Goal: Information Seeking & Learning: Learn about a topic

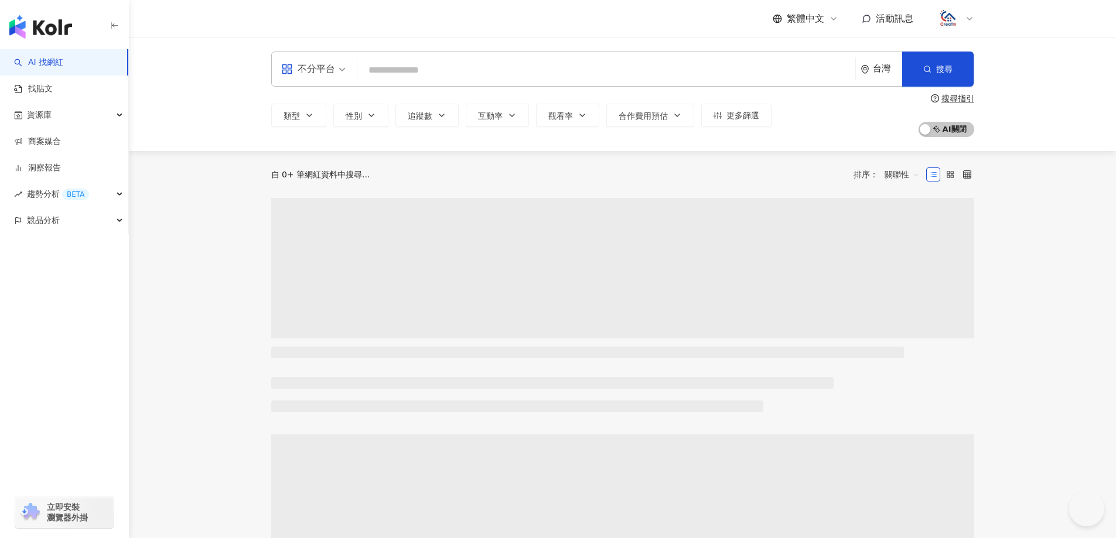
click at [617, 73] on input "search" at bounding box center [606, 70] width 488 height 22
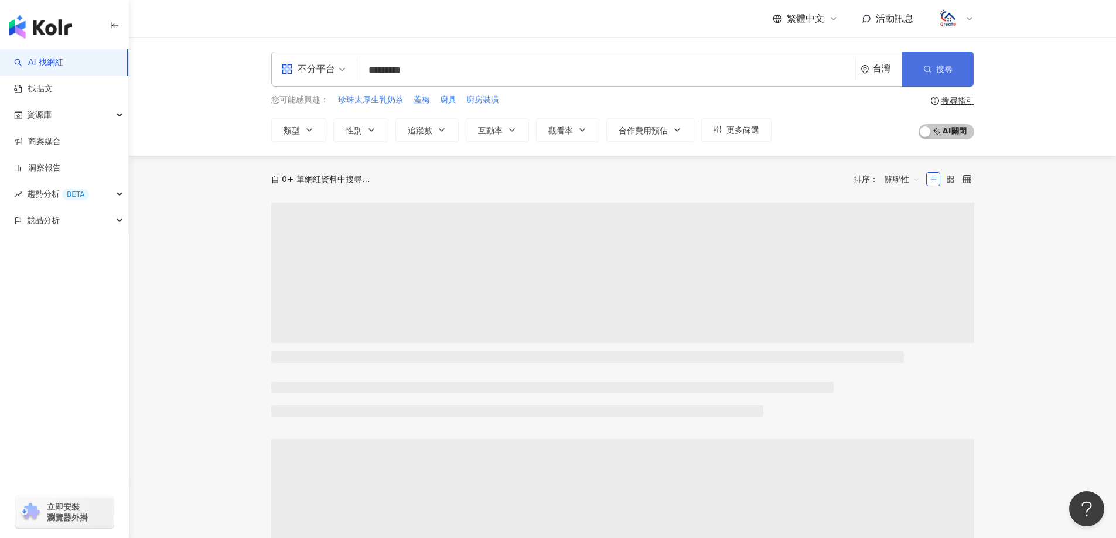
type input "*********"
click at [932, 70] on button "搜尋" at bounding box center [937, 69] width 71 height 35
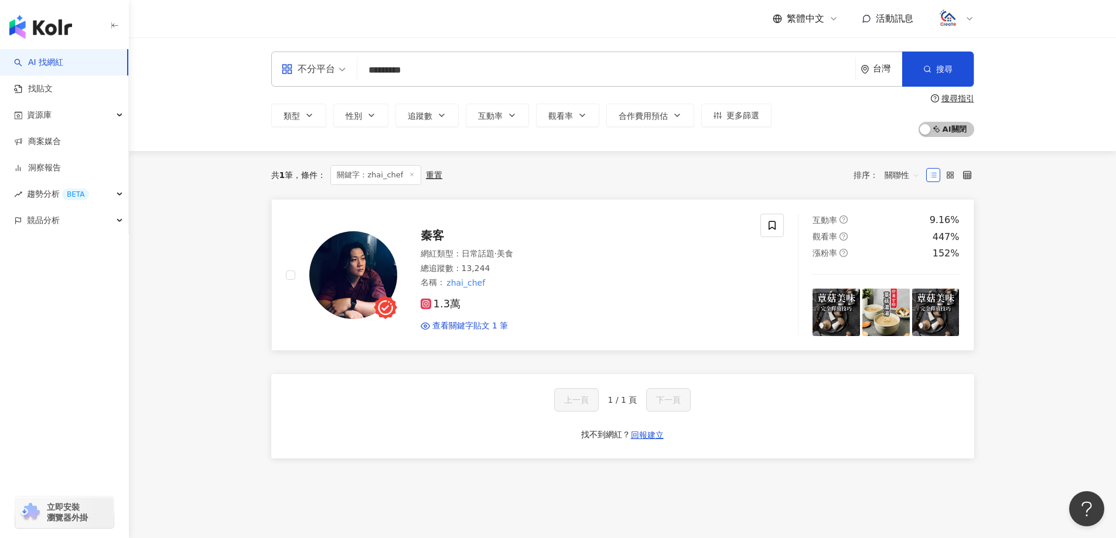
click at [435, 236] on span "秦客" at bounding box center [432, 235] width 23 height 14
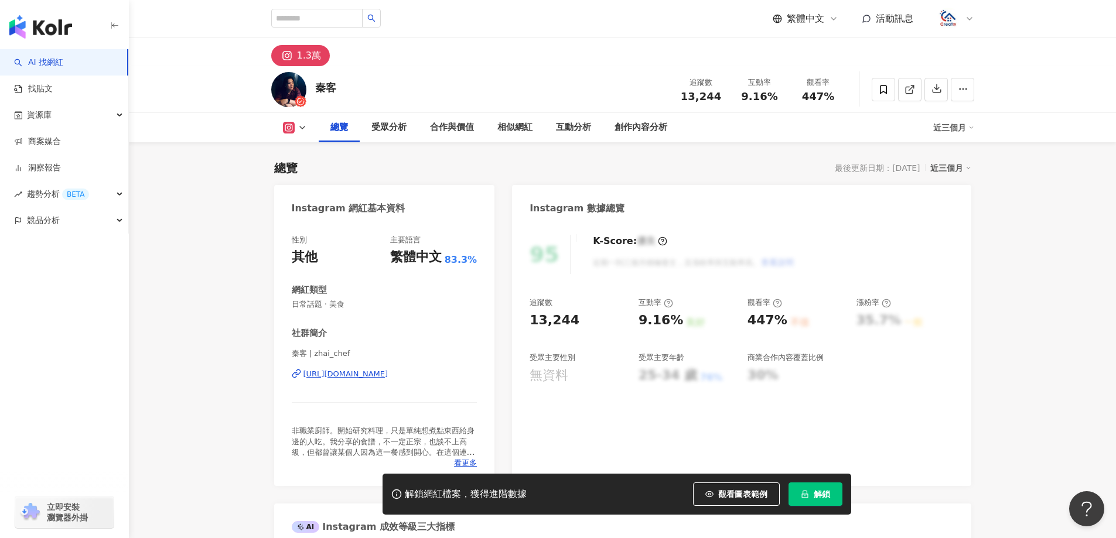
click at [800, 499] on button "解鎖" at bounding box center [815, 494] width 54 height 23
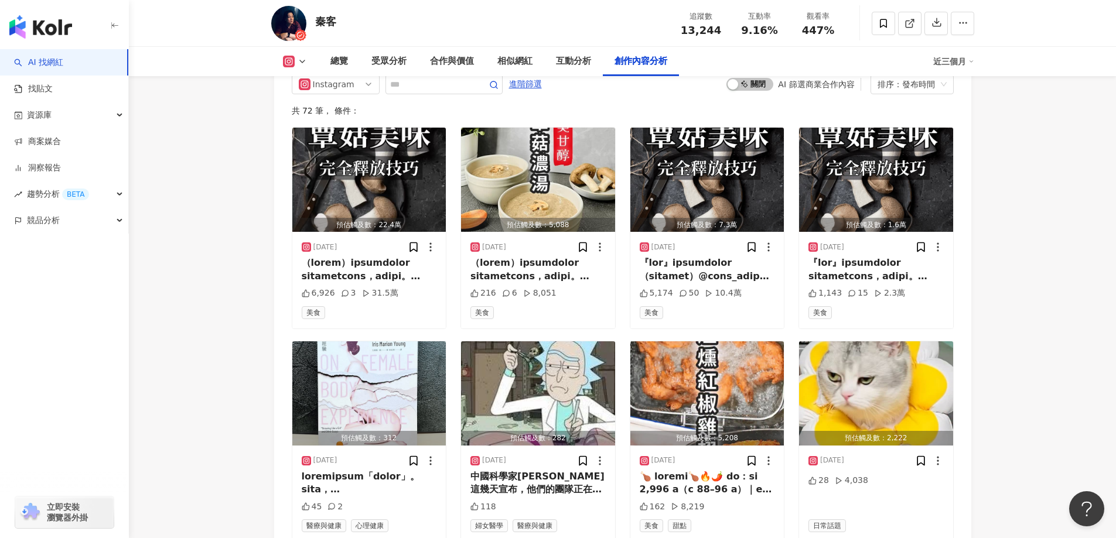
scroll to position [3452, 0]
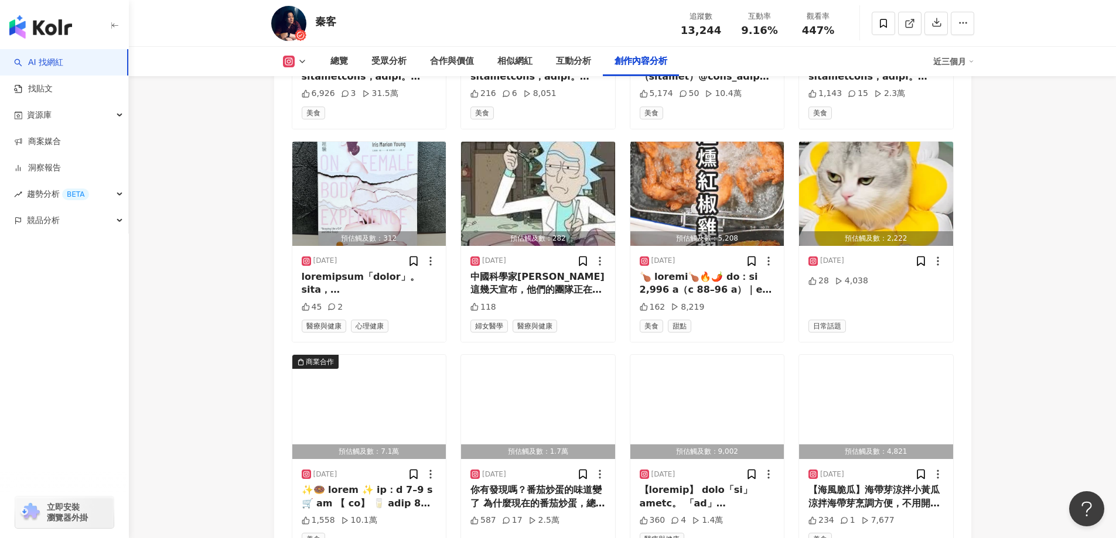
scroll to position [3744, 0]
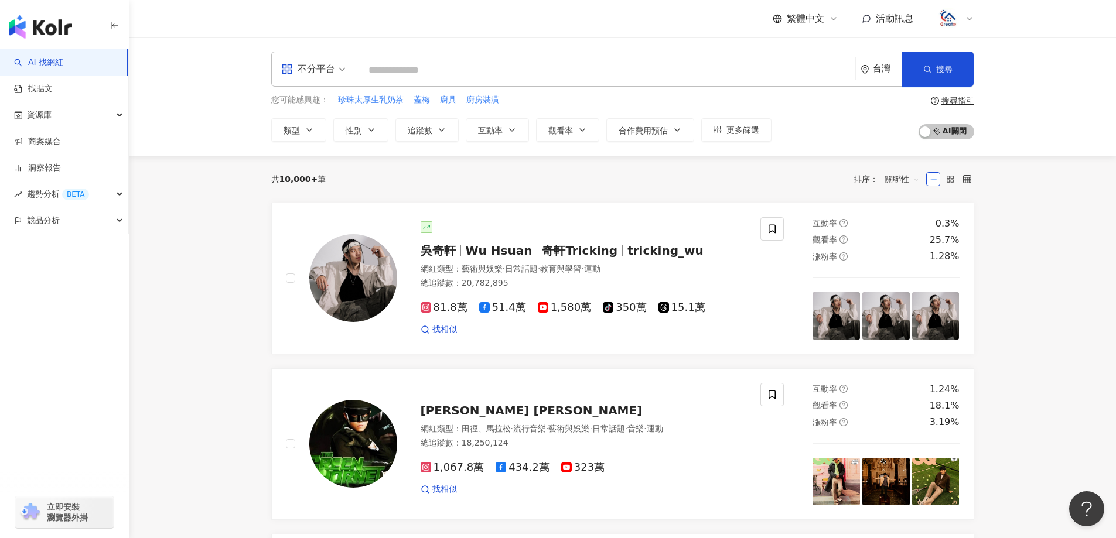
click at [314, 131] on button "類型" at bounding box center [298, 129] width 55 height 23
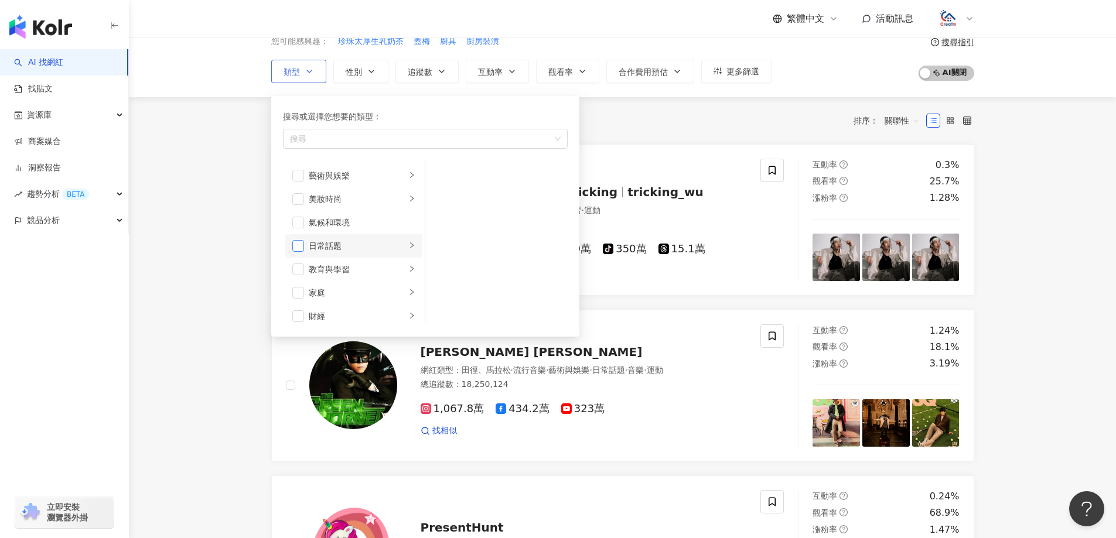
click at [300, 244] on span "button" at bounding box center [298, 246] width 12 height 12
click at [408, 248] on icon "right" at bounding box center [411, 245] width 7 height 7
click at [299, 243] on span "button" at bounding box center [298, 246] width 12 height 12
click at [299, 223] on span "button" at bounding box center [298, 223] width 12 height 12
click at [302, 223] on span "button" at bounding box center [298, 223] width 12 height 12
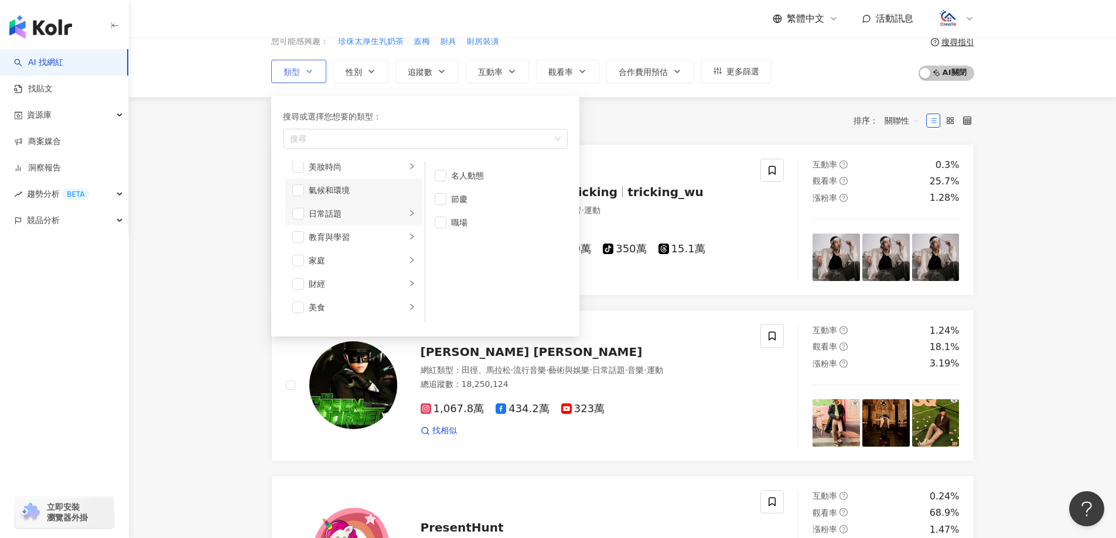
scroll to position [59, 0]
click at [305, 238] on li "家庭" at bounding box center [353, 234] width 137 height 23
click at [304, 318] on li "生活風格" at bounding box center [353, 316] width 137 height 23
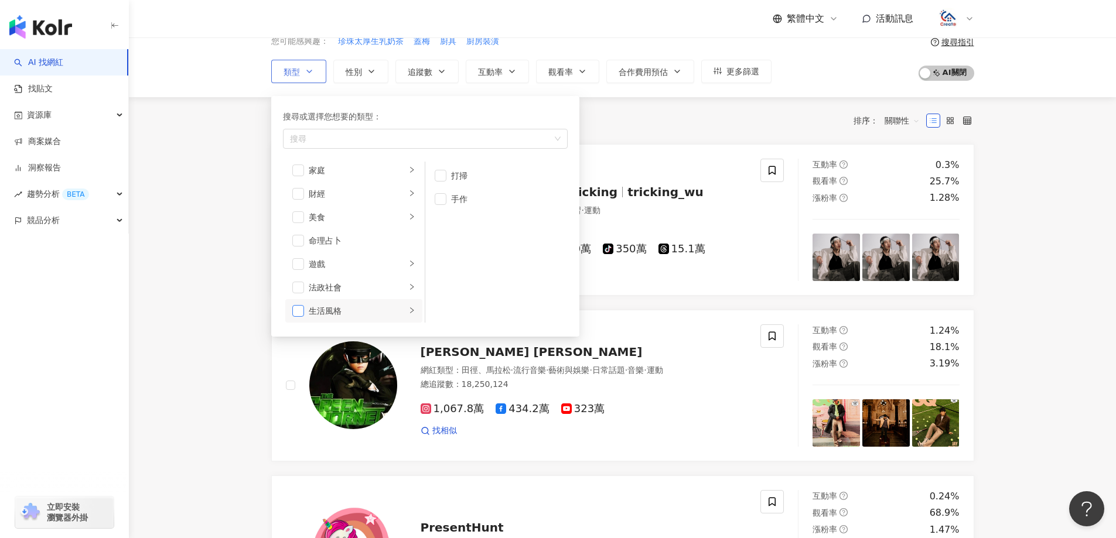
click at [298, 310] on span "button" at bounding box center [298, 311] width 12 height 12
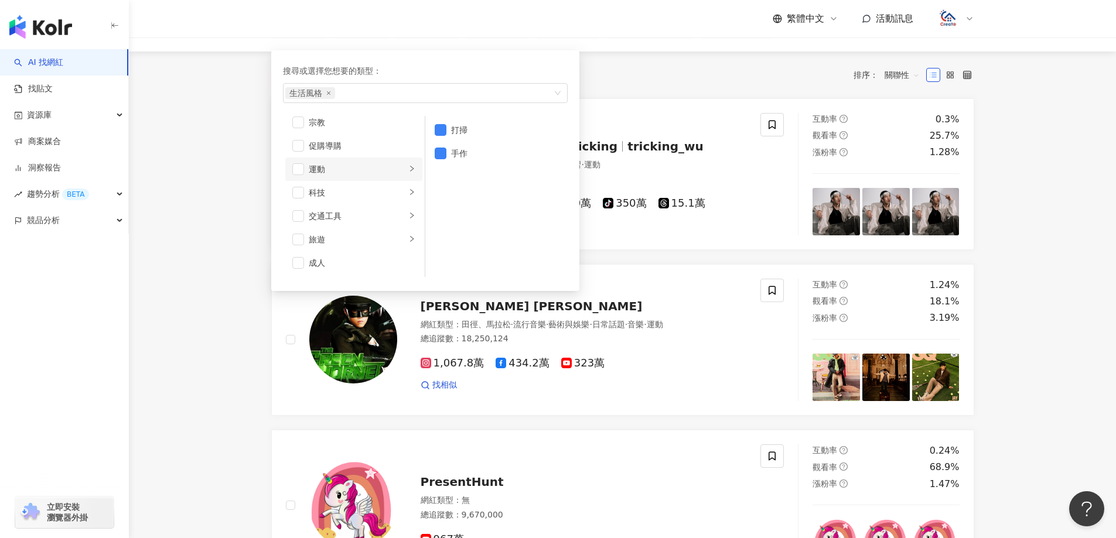
scroll to position [117, 0]
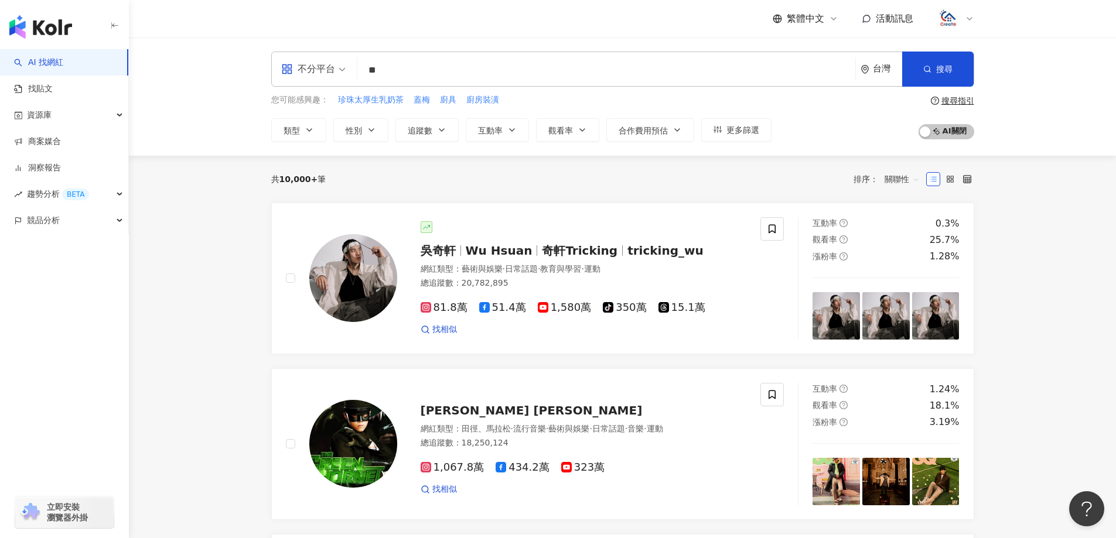
type input "*"
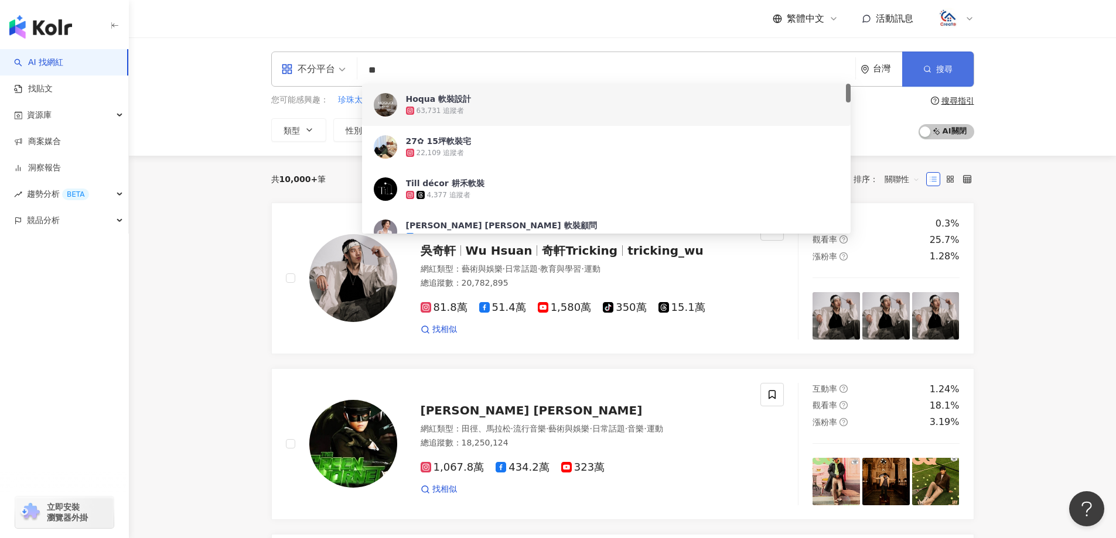
type input "**"
click at [928, 67] on circle "button" at bounding box center [926, 68] width 5 height 5
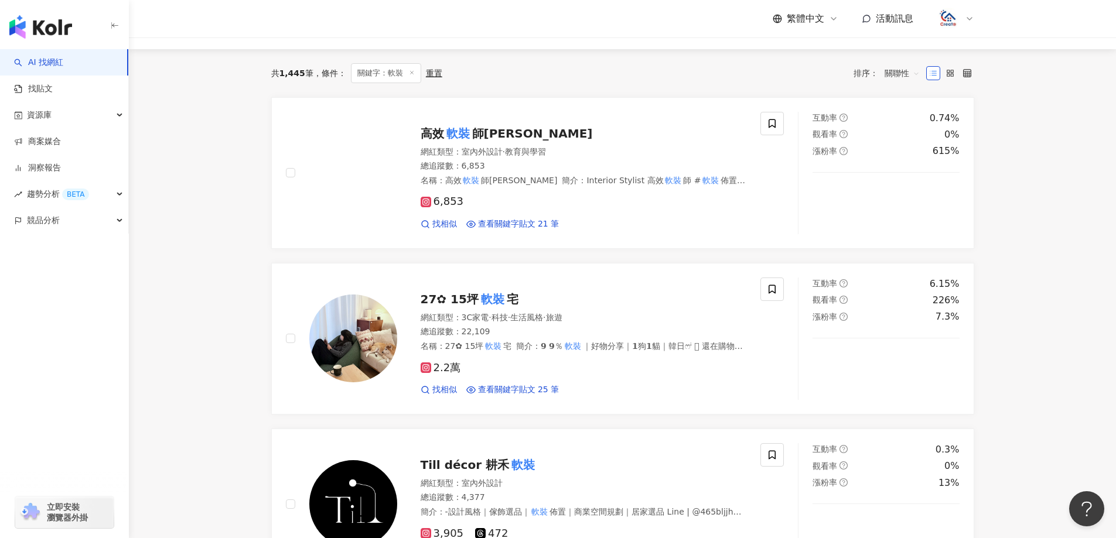
scroll to position [117, 0]
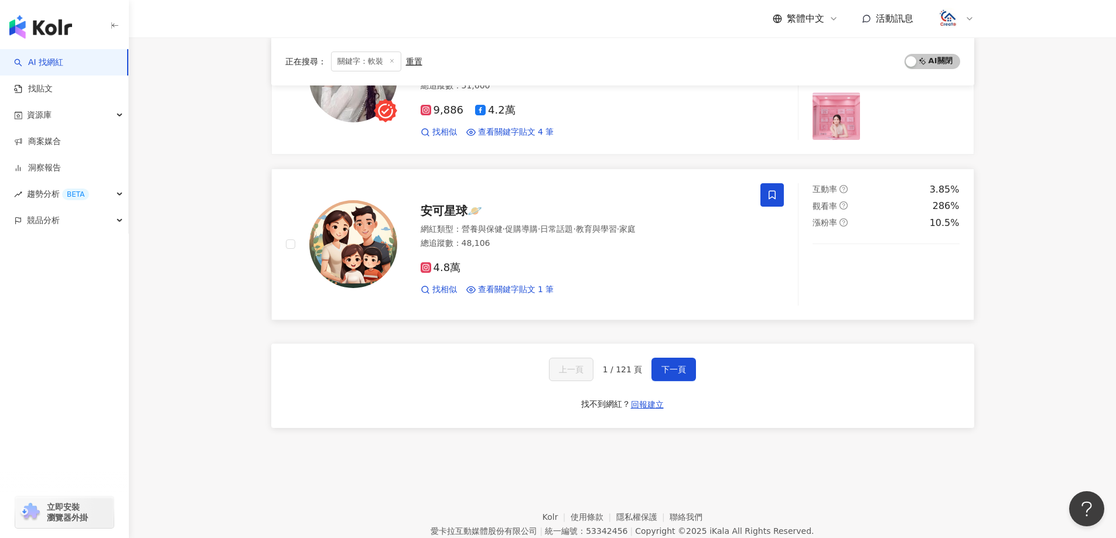
scroll to position [1874, 0]
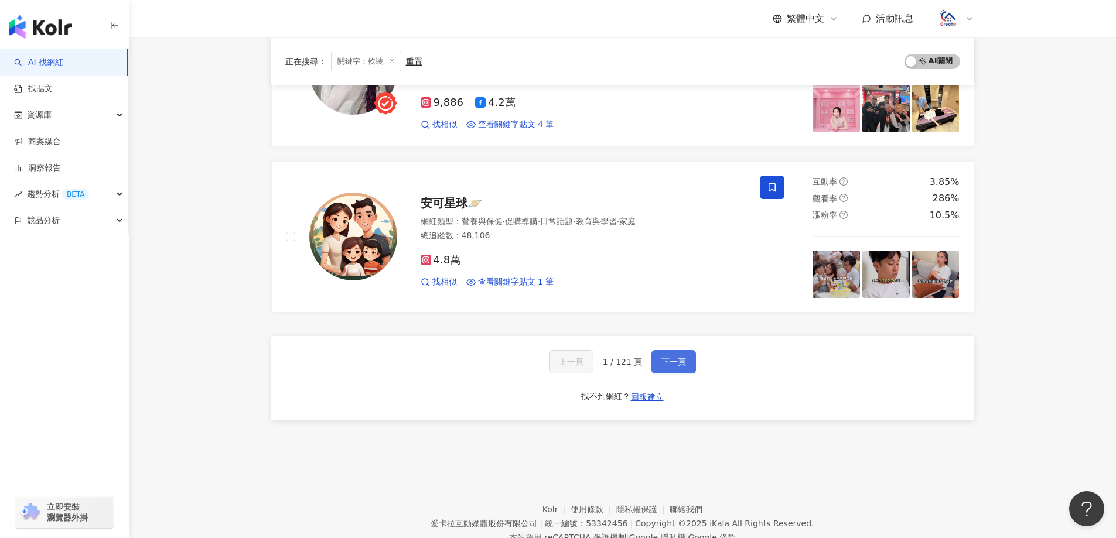
click at [679, 357] on span "下一頁" at bounding box center [673, 361] width 25 height 9
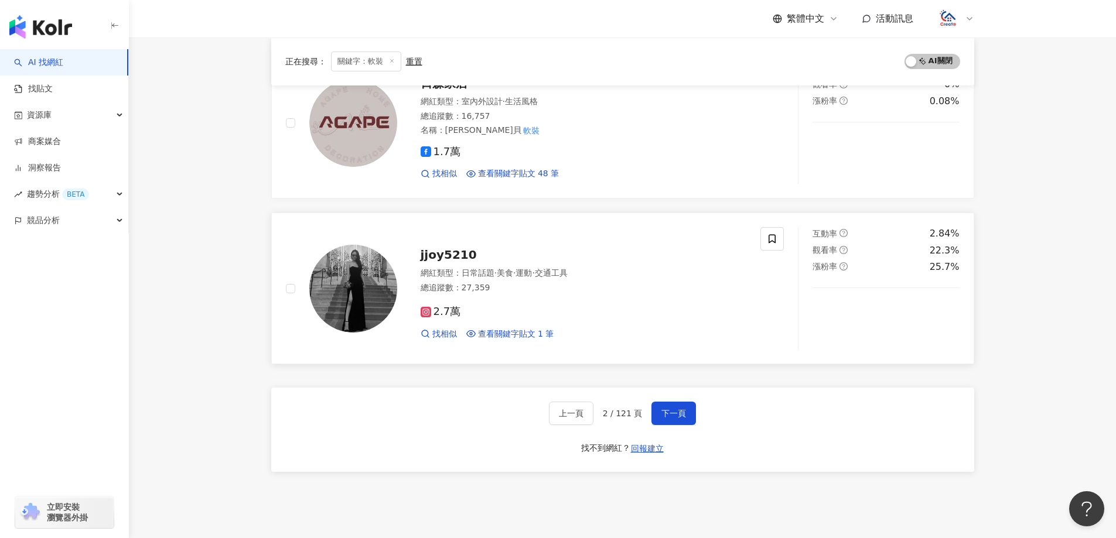
scroll to position [1816, 0]
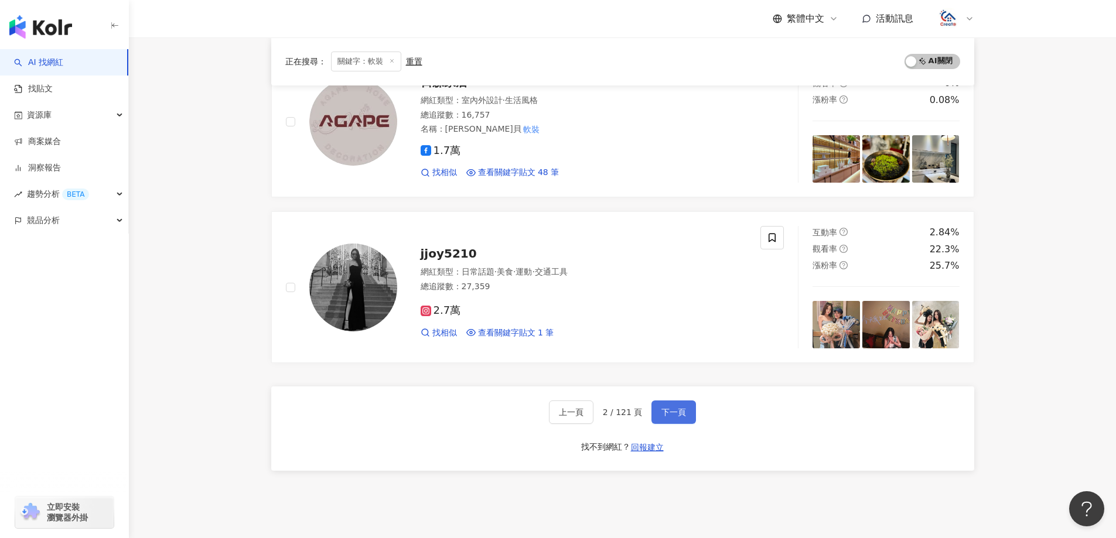
click at [678, 421] on button "下一頁" at bounding box center [673, 412] width 45 height 23
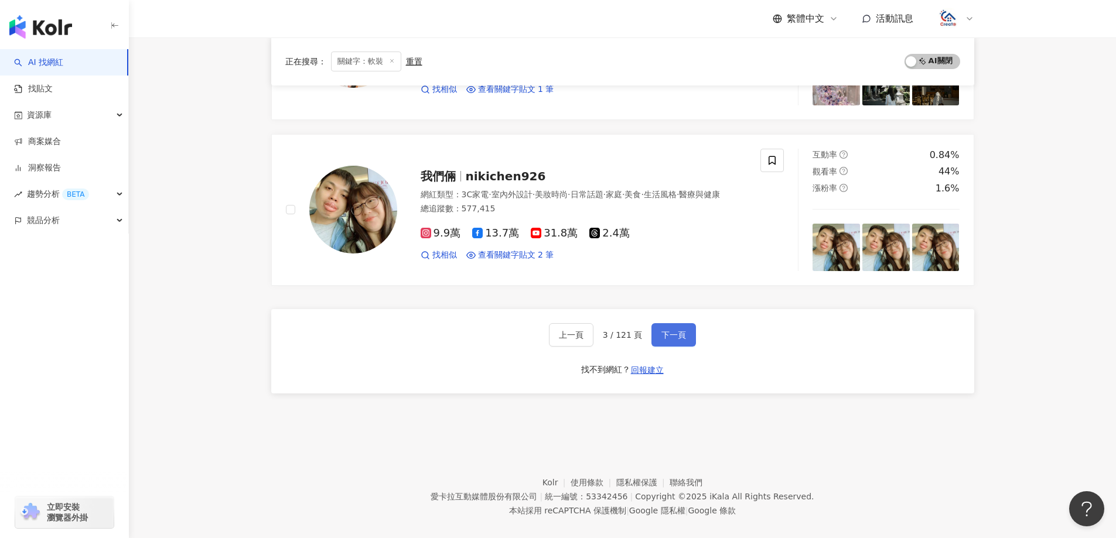
scroll to position [1859, 0]
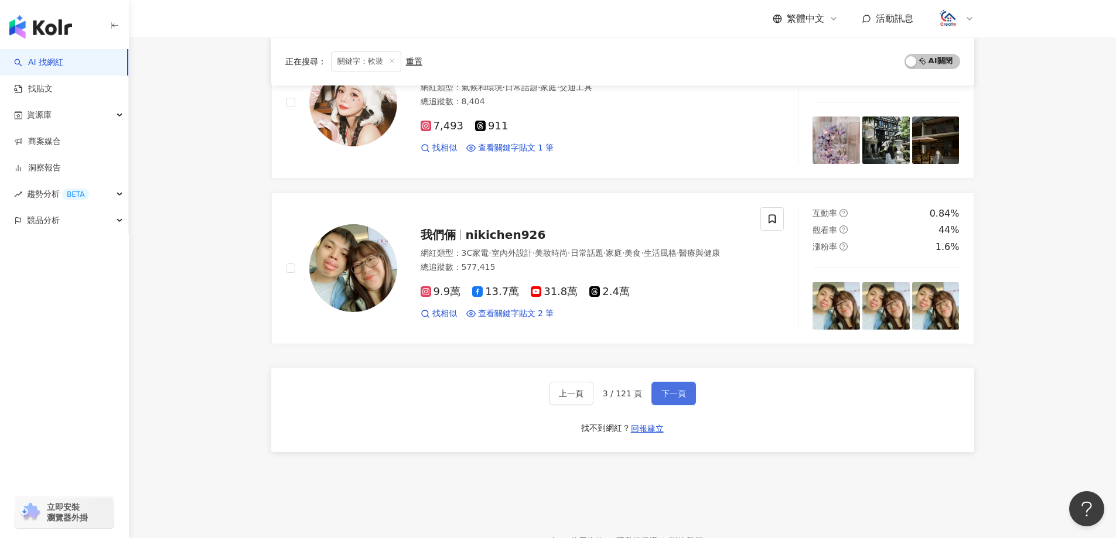
click at [678, 389] on span "下一頁" at bounding box center [673, 393] width 25 height 9
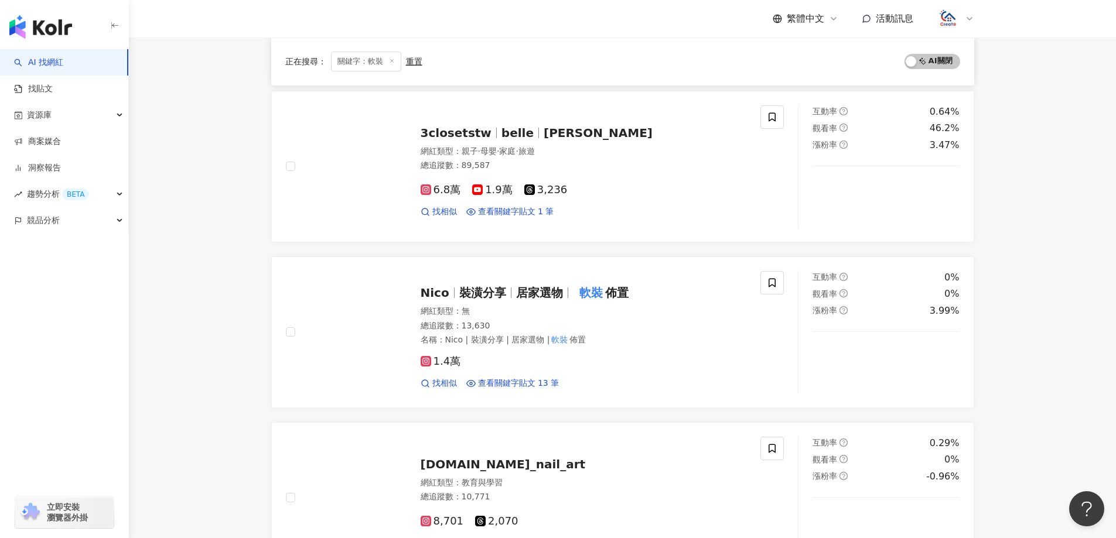
scroll to position [820, 0]
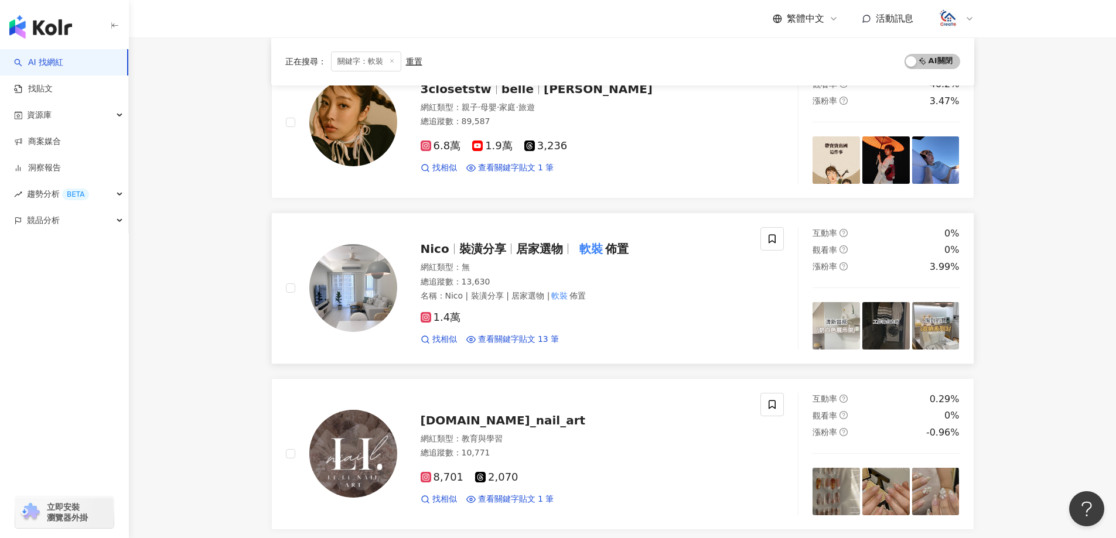
click at [497, 256] on span "裝潢分享" at bounding box center [482, 249] width 47 height 14
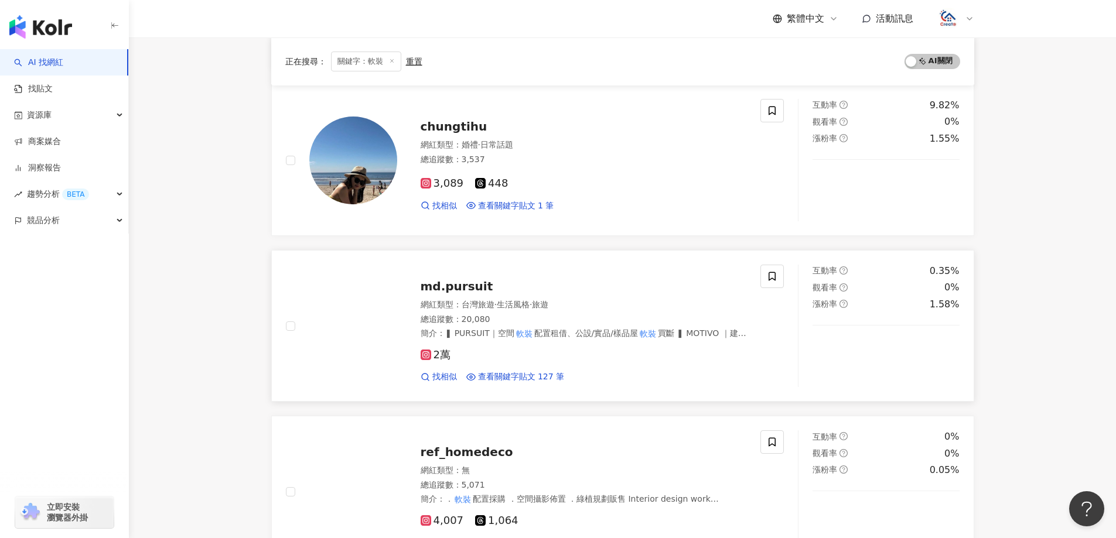
scroll to position [1640, 0]
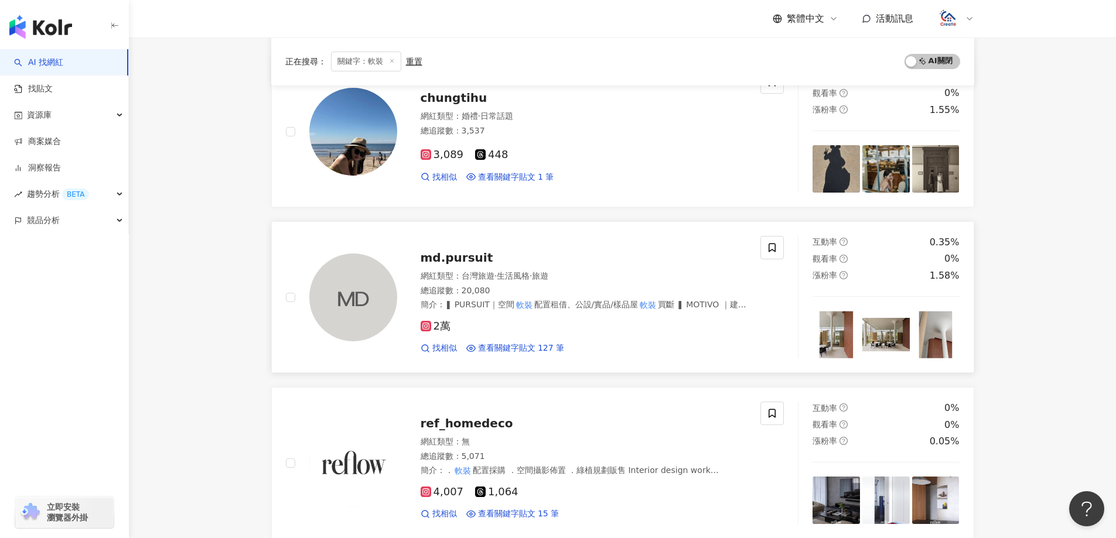
click at [434, 252] on span "md.pursuit" at bounding box center [457, 258] width 73 height 14
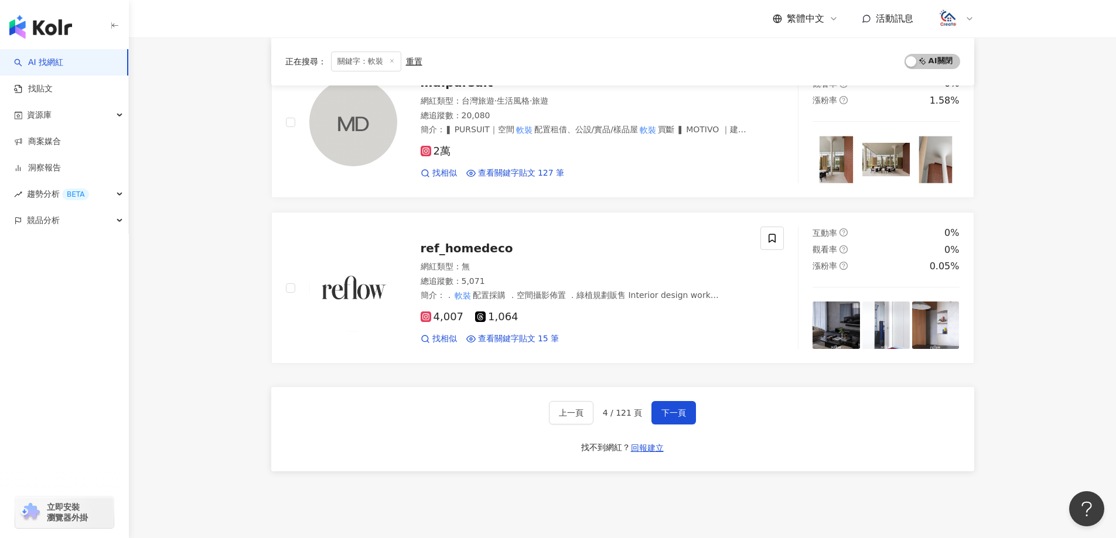
scroll to position [1816, 0]
click at [686, 414] on button "下一頁" at bounding box center [673, 412] width 45 height 23
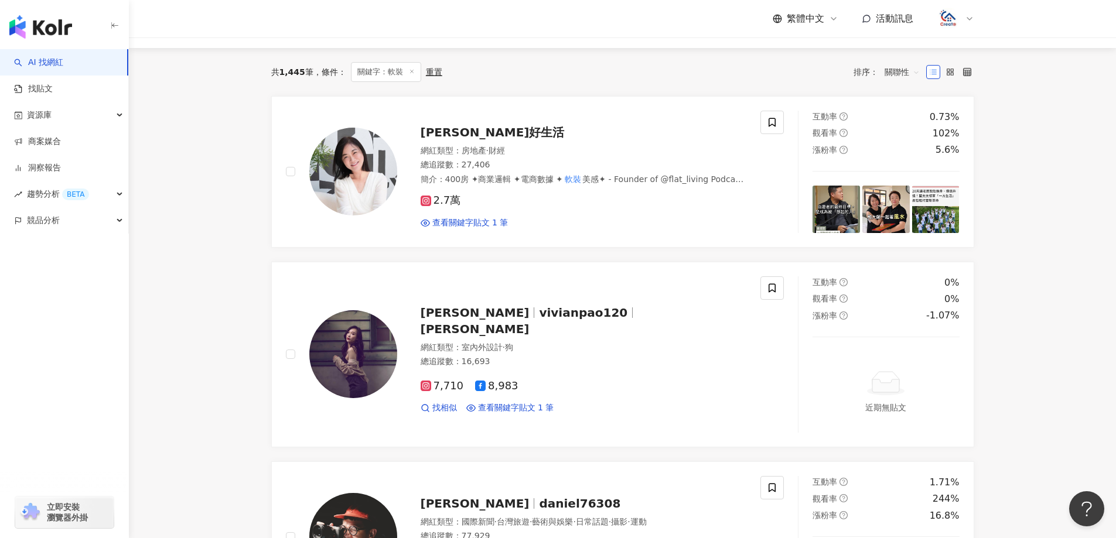
scroll to position [117, 0]
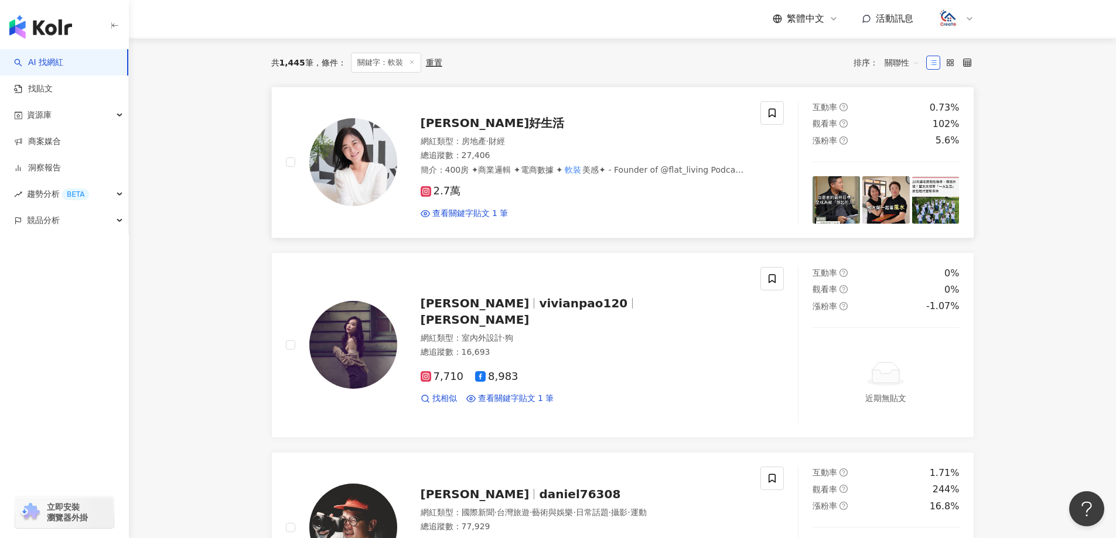
click at [467, 121] on span "藍太太好生活" at bounding box center [493, 123] width 144 height 14
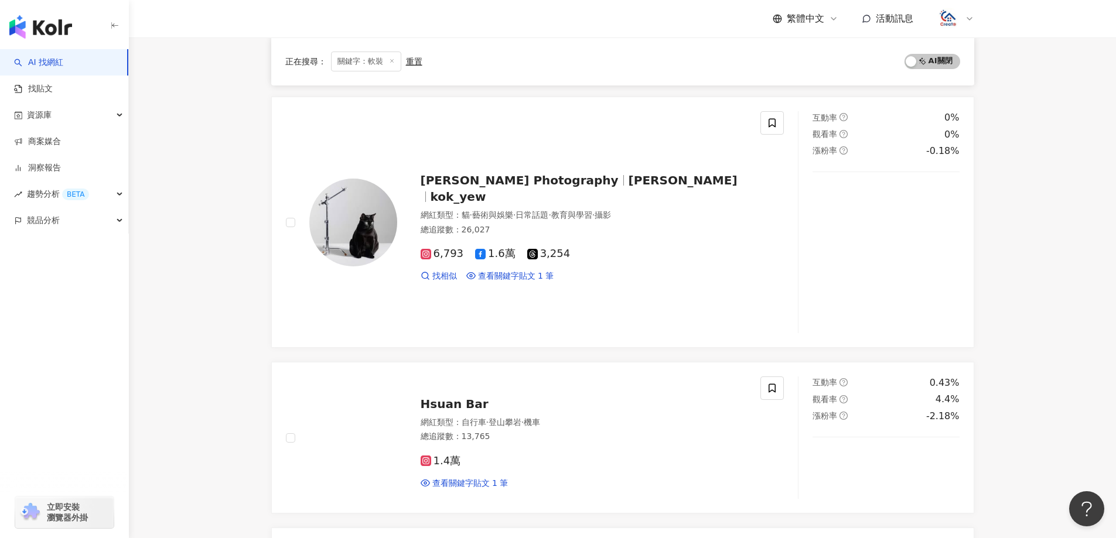
scroll to position [1406, 0]
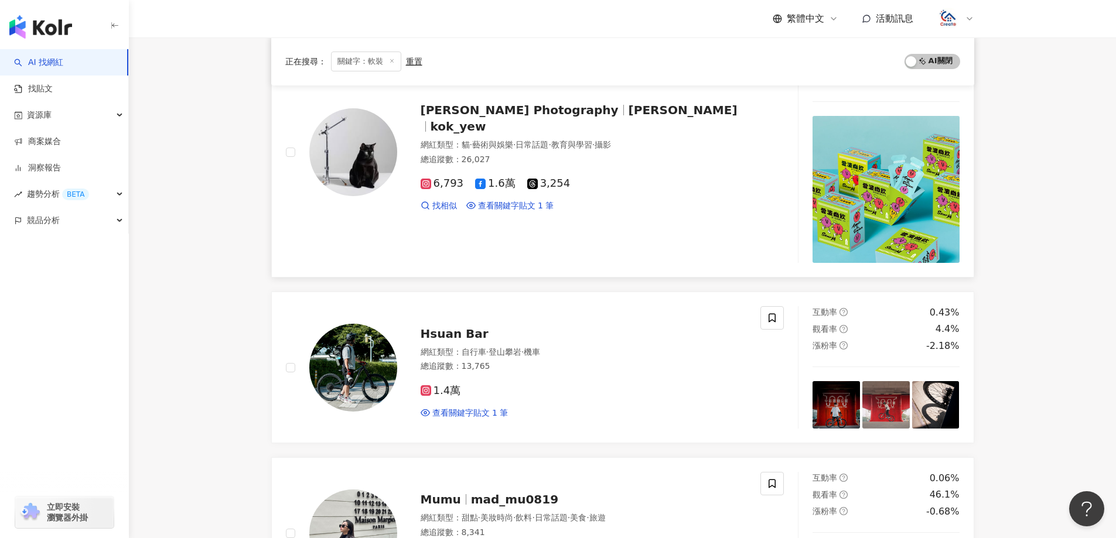
click at [503, 114] on span "[PERSON_NAME] Photography" at bounding box center [520, 110] width 198 height 14
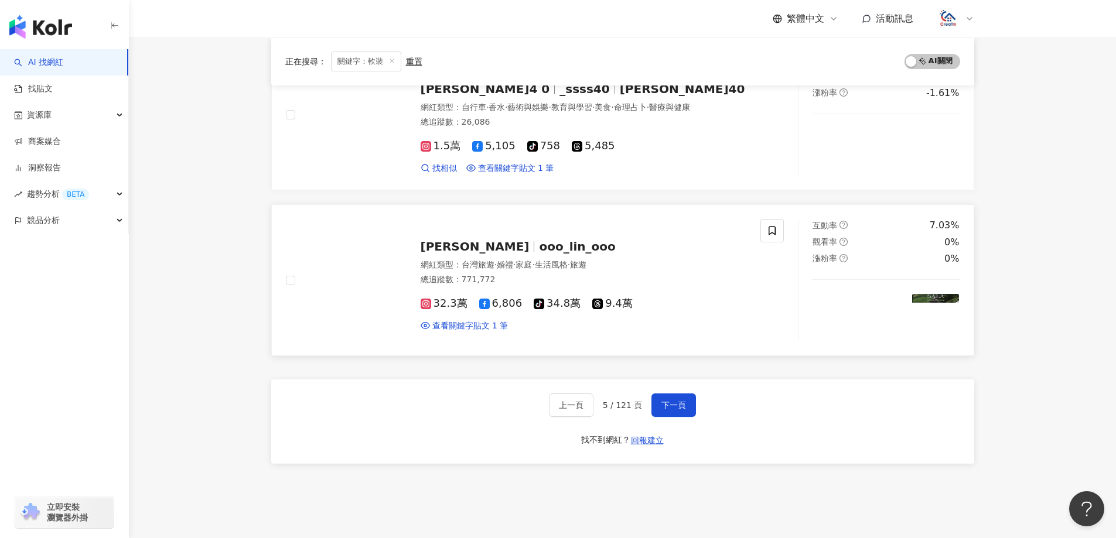
scroll to position [1991, 0]
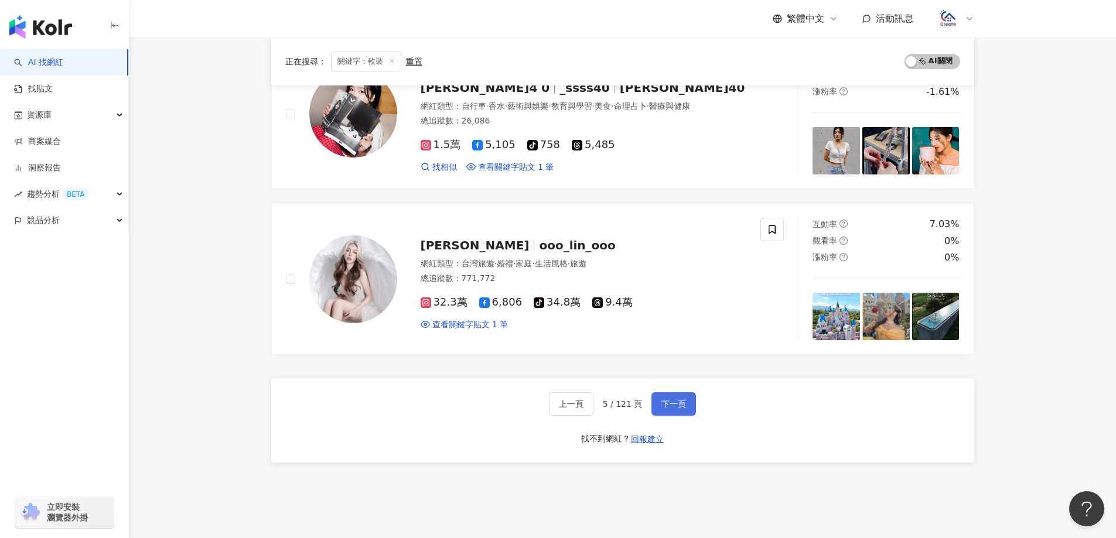
click at [686, 411] on button "下一頁" at bounding box center [673, 403] width 45 height 23
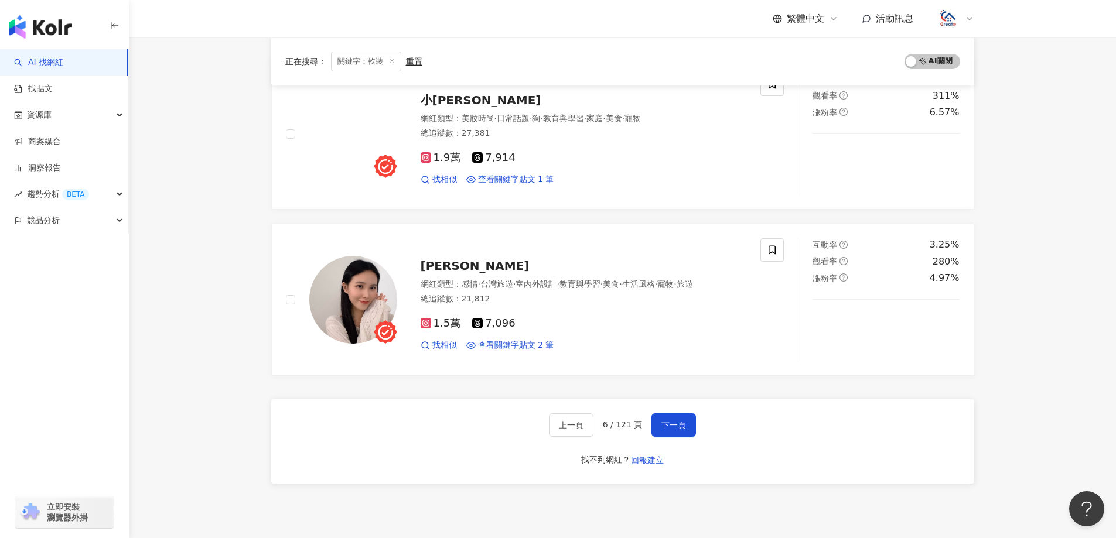
scroll to position [1920, 0]
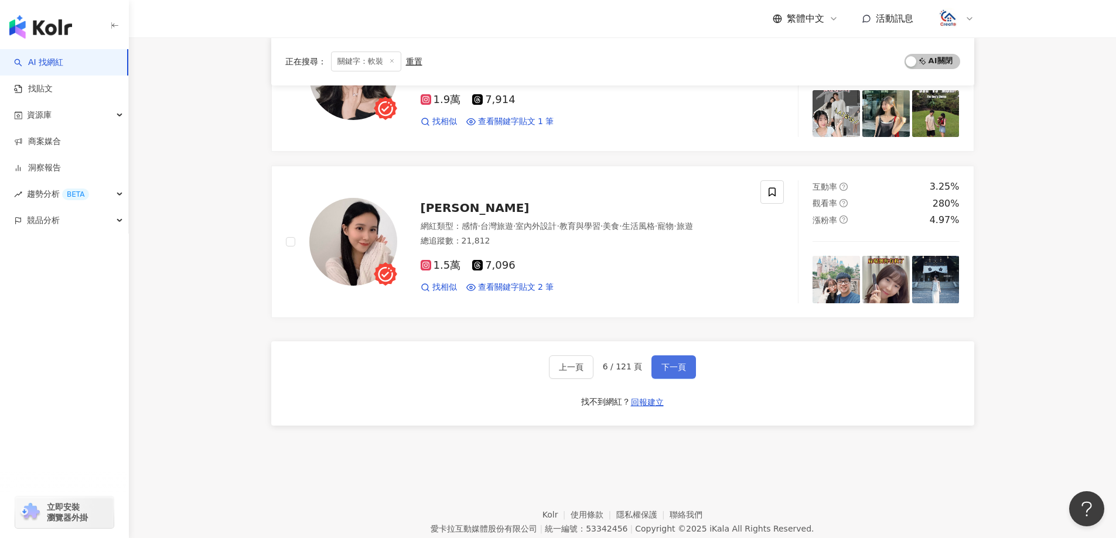
click at [671, 363] on span "下一頁" at bounding box center [673, 367] width 25 height 9
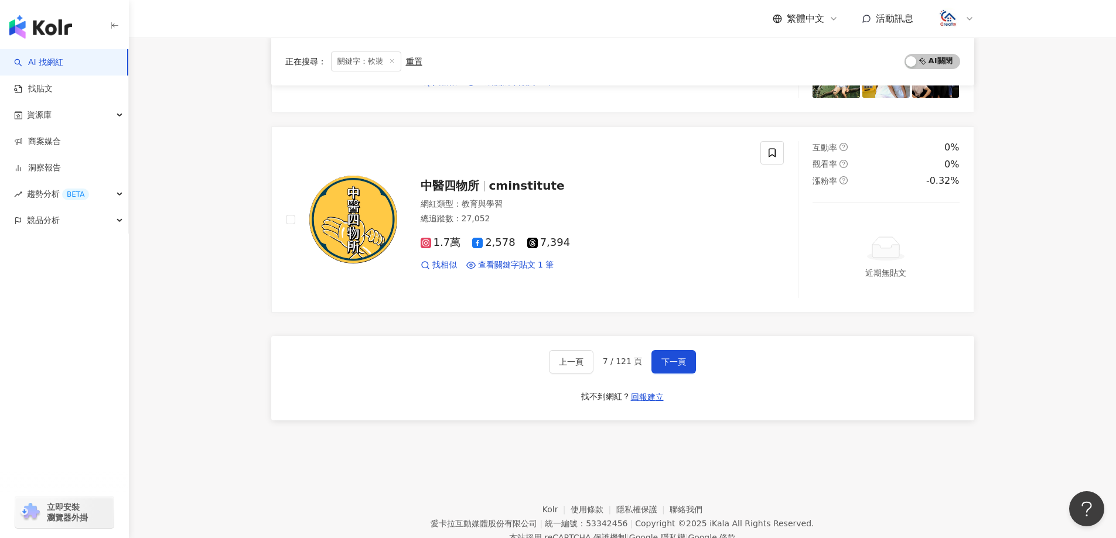
scroll to position [1976, 0]
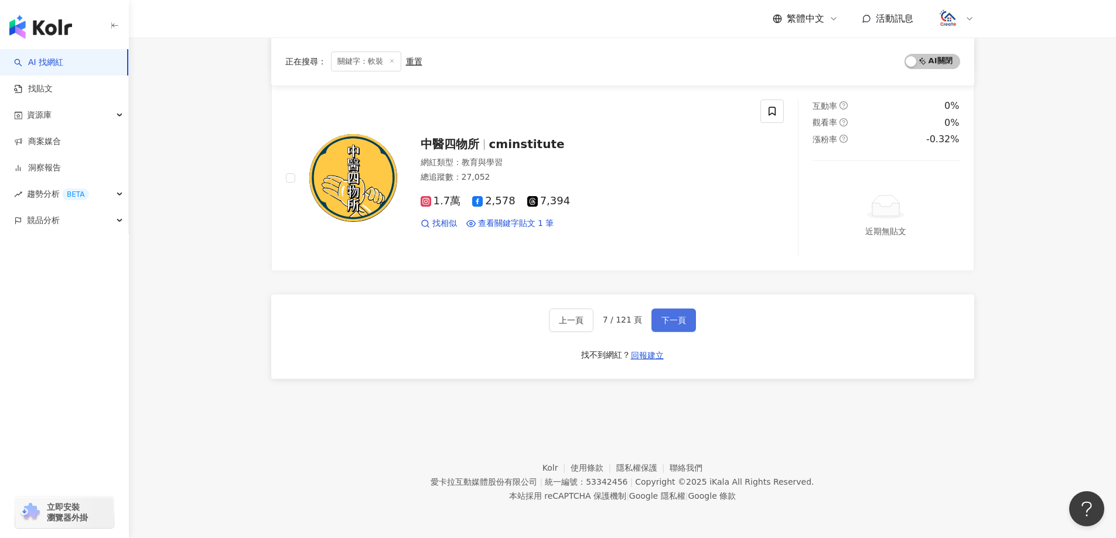
click at [672, 321] on span "下一頁" at bounding box center [673, 320] width 25 height 9
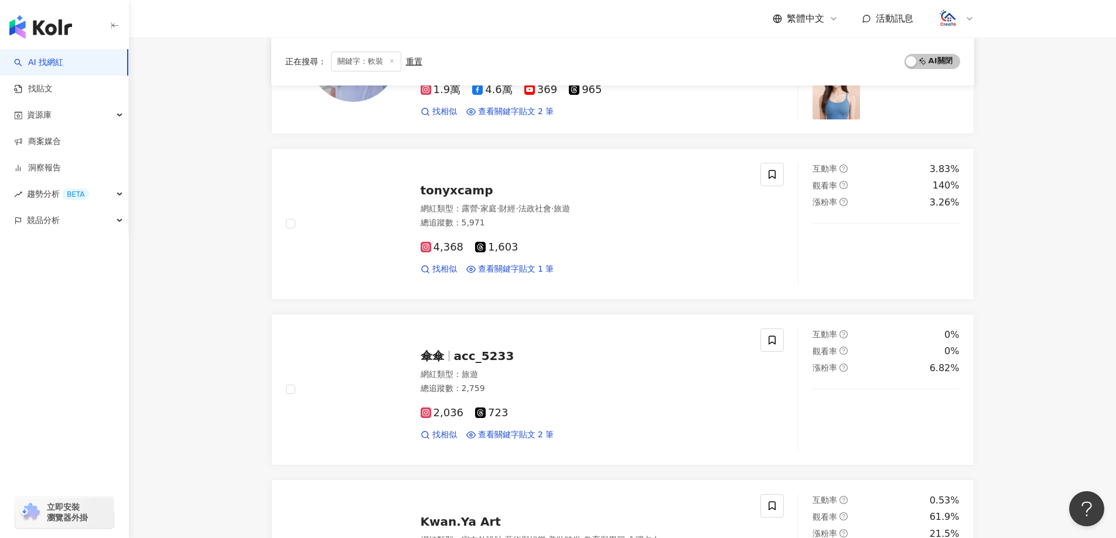
scroll to position [996, 0]
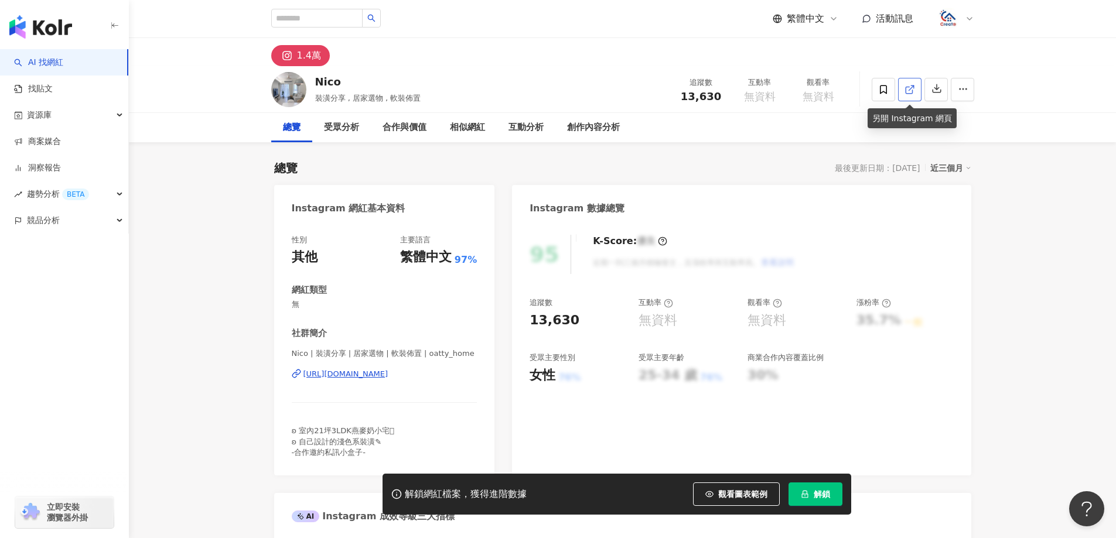
click at [911, 93] on icon at bounding box center [908, 90] width 6 height 6
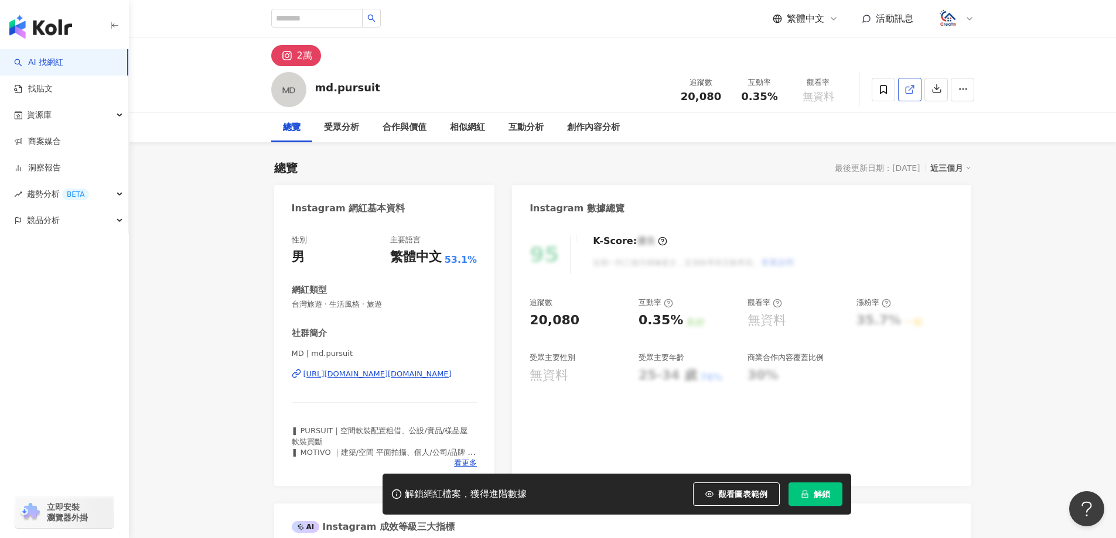
click at [908, 88] on icon at bounding box center [909, 89] width 11 height 11
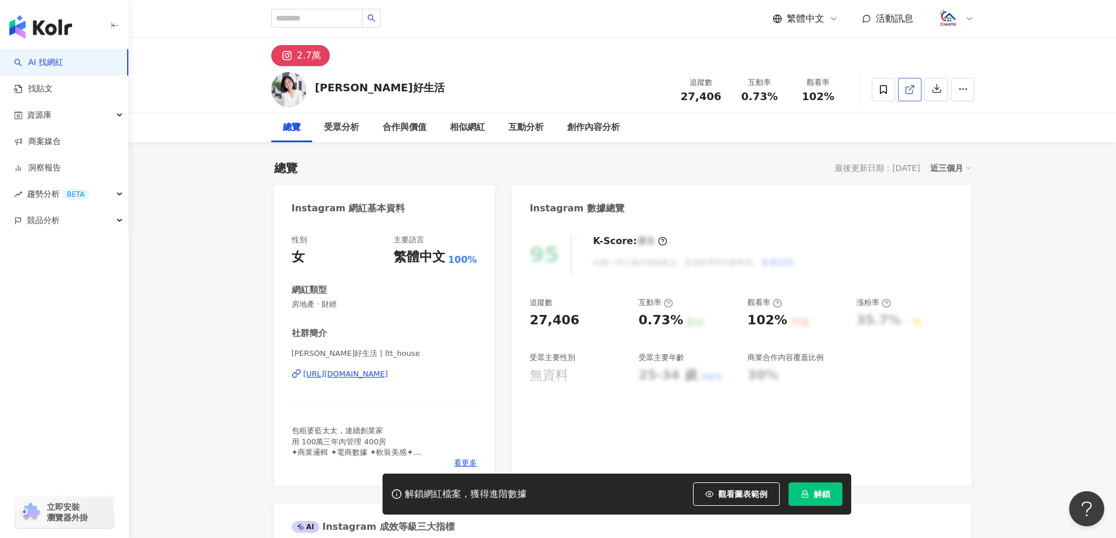
click at [908, 90] on icon at bounding box center [909, 89] width 11 height 11
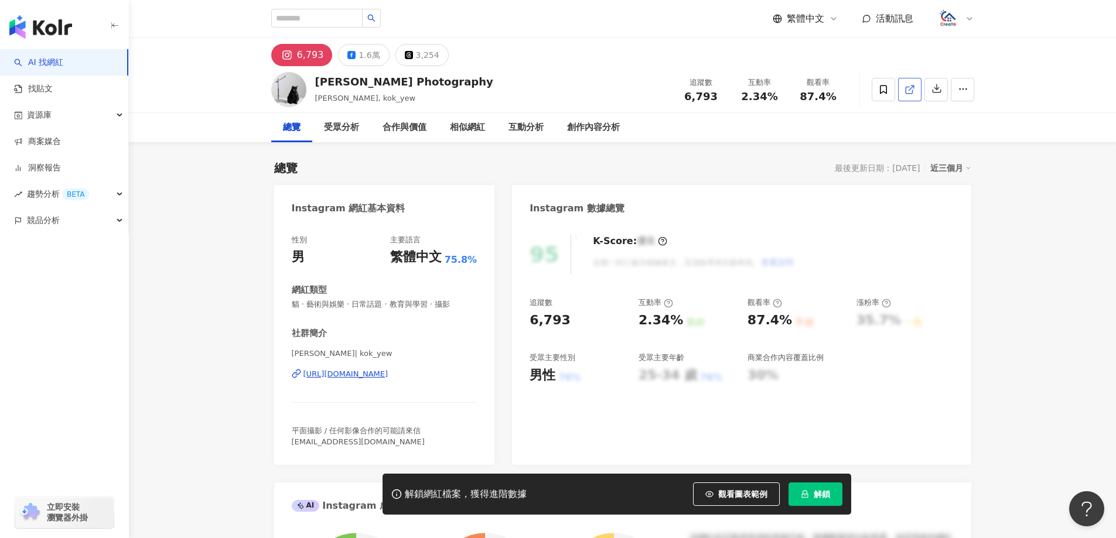
click at [907, 90] on icon at bounding box center [909, 89] width 11 height 11
